Goal: Information Seeking & Learning: Learn about a topic

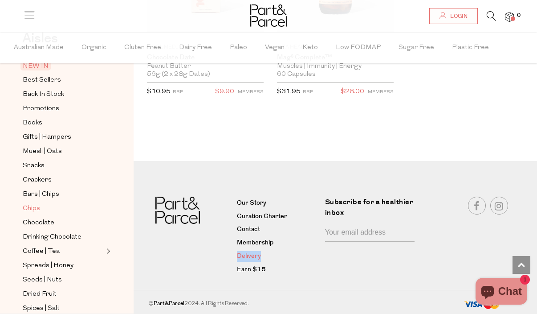
scroll to position [54, 0]
click at [38, 221] on span "Chocolate" at bounding box center [39, 222] width 32 height 11
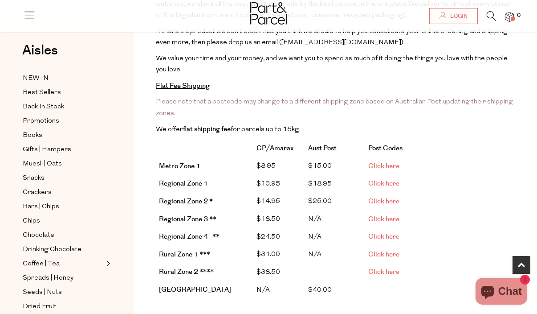
scroll to position [266, 0]
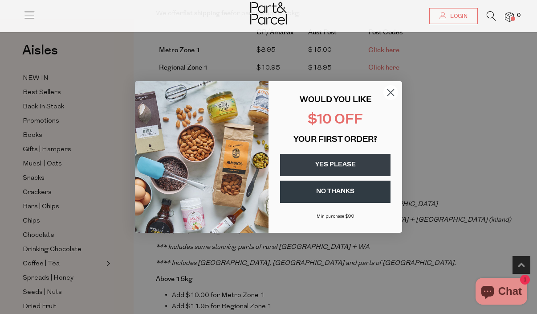
click at [392, 93] on icon "Close dialog" at bounding box center [391, 93] width 6 height 6
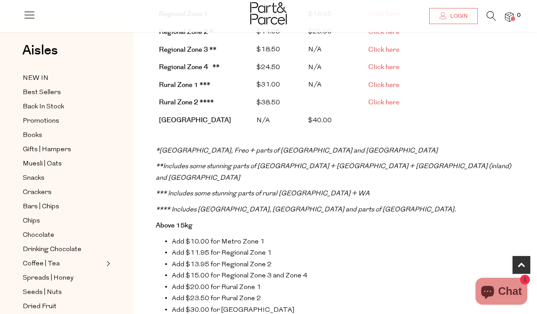
scroll to position [317, 0]
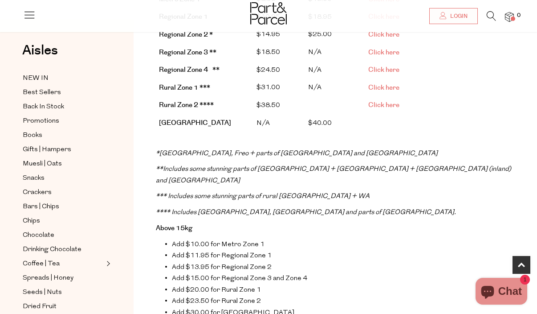
click at [385, 87] on span "Click here" at bounding box center [384, 87] width 31 height 9
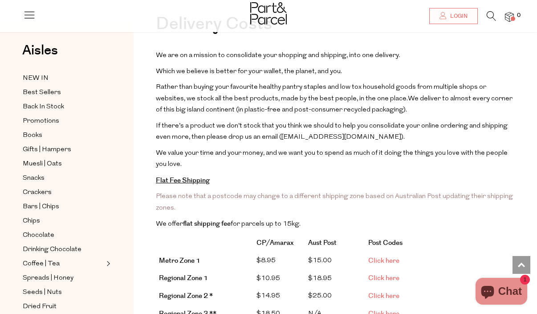
scroll to position [0, 0]
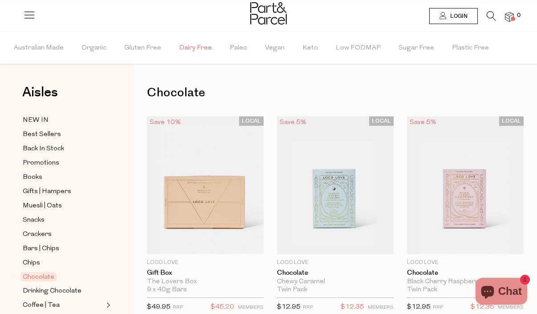
click at [179, 49] on span "Dairy Free" at bounding box center [195, 48] width 33 height 31
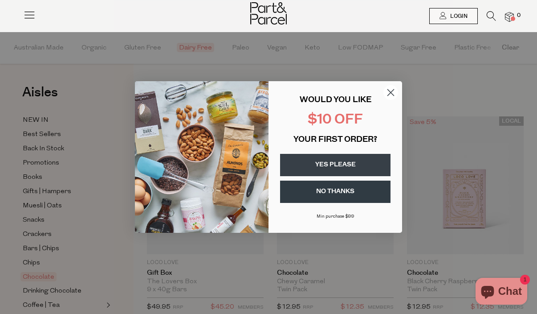
click at [393, 94] on circle "Close dialog" at bounding box center [391, 92] width 15 height 15
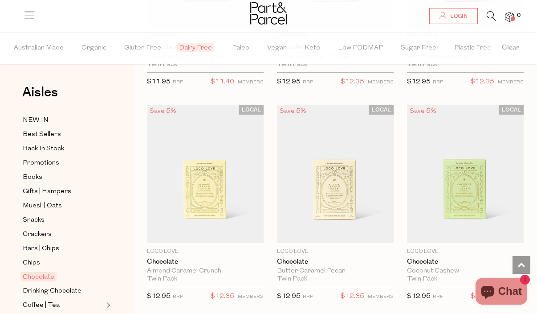
scroll to position [242, 0]
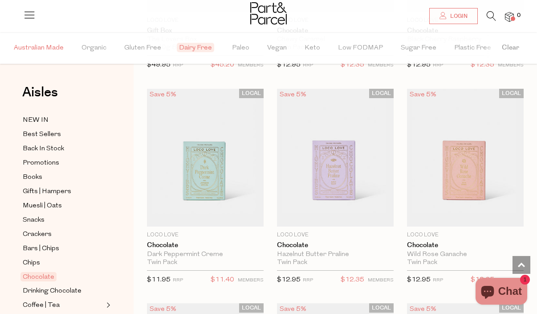
click at [35, 45] on span "Australian Made" at bounding box center [39, 48] width 50 height 31
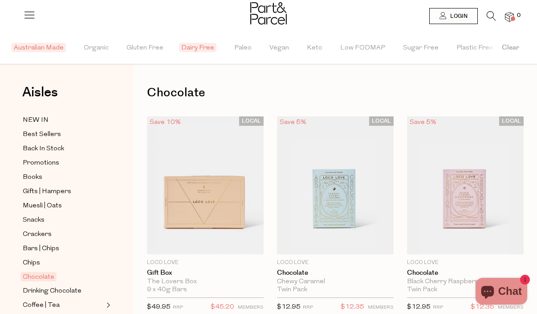
click at [21, 15] on div at bounding box center [268, 14] width 537 height 29
click at [29, 14] on icon at bounding box center [29, 14] width 12 height 12
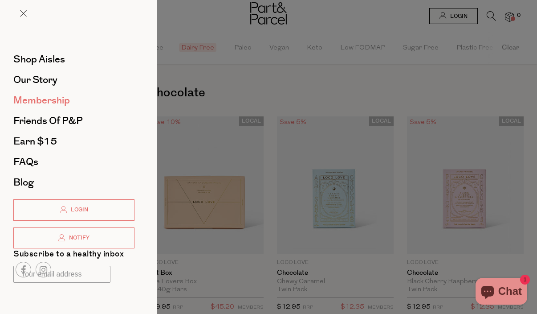
click at [49, 97] on span "Membership" at bounding box center [41, 100] width 57 height 14
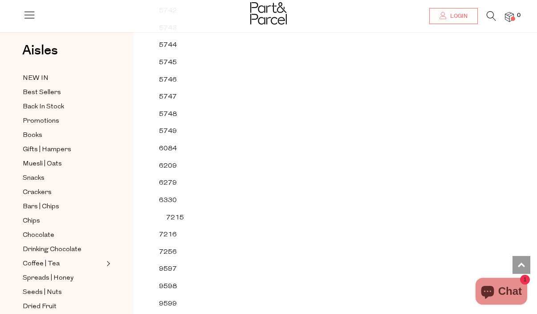
scroll to position [26366, 0]
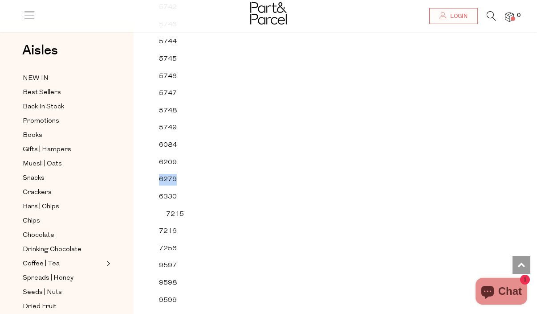
drag, startPoint x: 178, startPoint y: 177, endPoint x: 159, endPoint y: 177, distance: 19.2
click at [159, 177] on td "6279" at bounding box center [175, 179] width 39 height 17
copy td "6279"
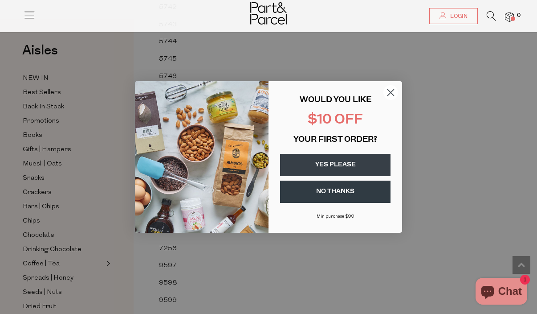
click at [386, 91] on circle "Close dialog" at bounding box center [391, 92] width 15 height 15
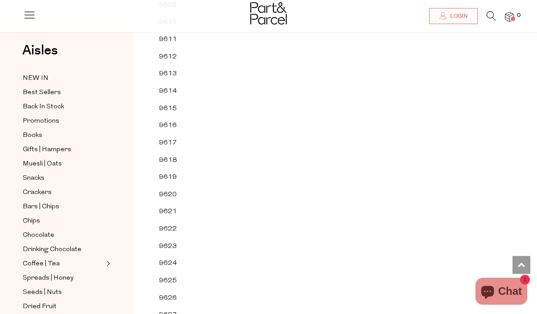
scroll to position [26841, 0]
